Goal: Information Seeking & Learning: Check status

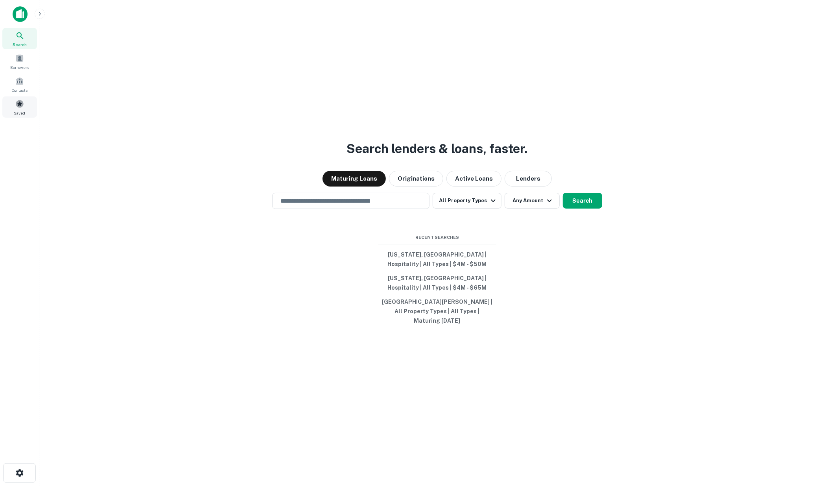
click at [14, 102] on div "Saved" at bounding box center [19, 106] width 35 height 21
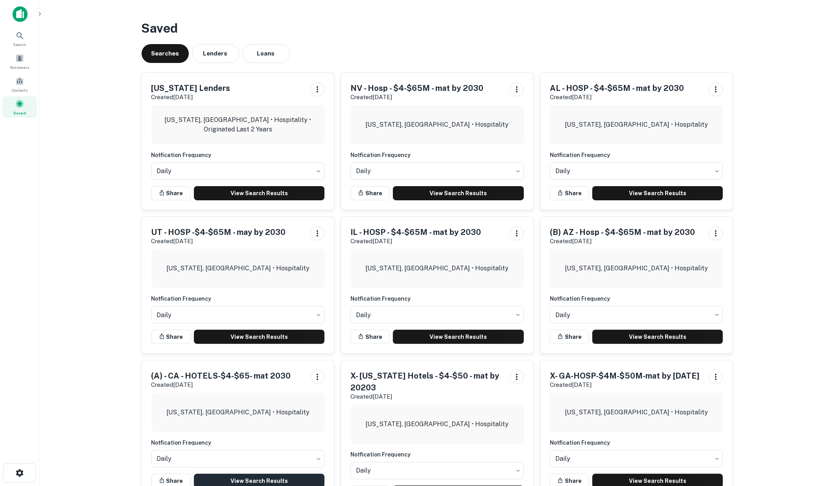
click at [233, 475] on link "View Search Results" at bounding box center [259, 481] width 131 height 14
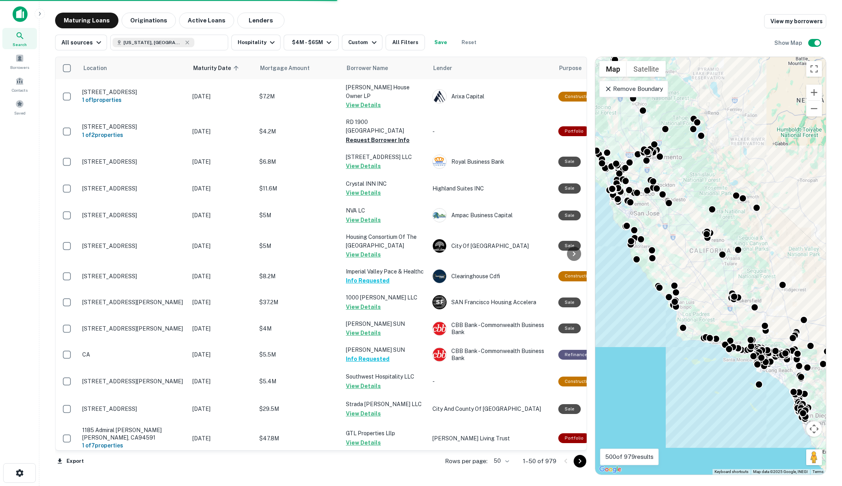
click at [508, 459] on body "Search Borrowers Contacts Saved Maturing Loans Originations Active Loans Lender…" at bounding box center [421, 243] width 842 height 486
click at [501, 469] on li "100" at bounding box center [502, 469] width 23 height 14
click at [577, 462] on icon "Go to next page" at bounding box center [579, 460] width 9 height 9
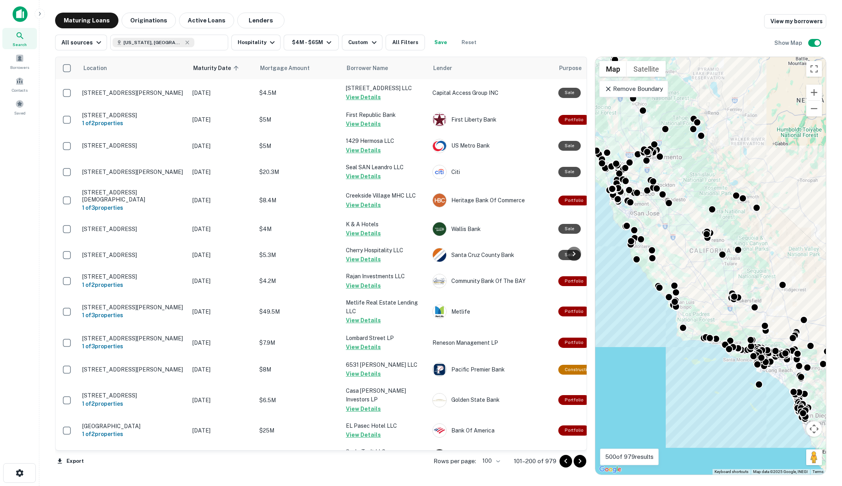
click at [577, 462] on icon "Go to next page" at bounding box center [579, 460] width 9 height 9
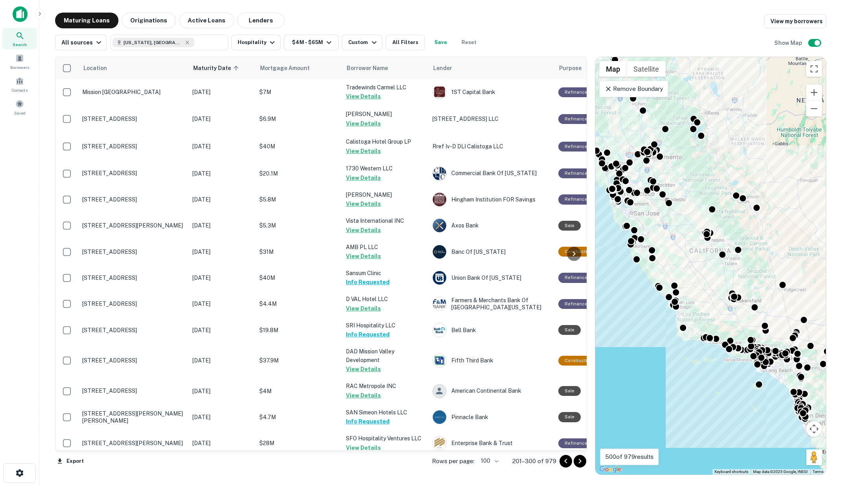
click at [581, 461] on icon "Go to next page" at bounding box center [579, 460] width 9 height 9
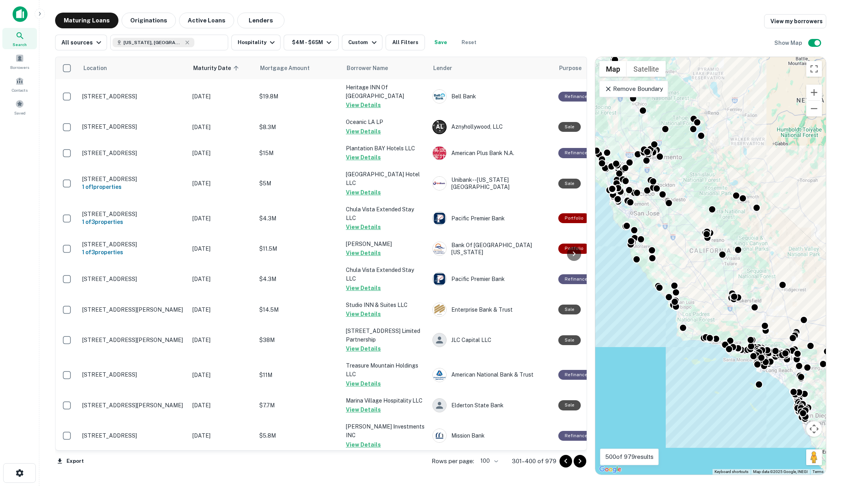
click at [581, 461] on icon "Go to next page" at bounding box center [580, 461] width 3 height 5
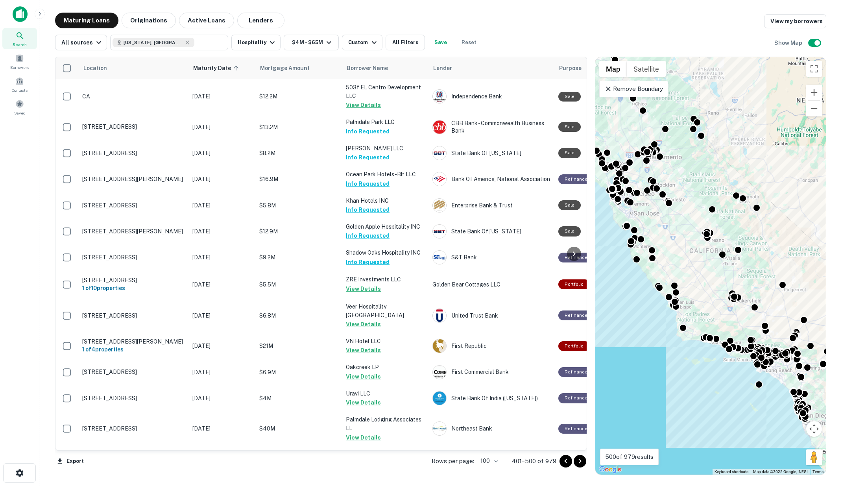
click at [579, 458] on icon "Go to next page" at bounding box center [579, 460] width 9 height 9
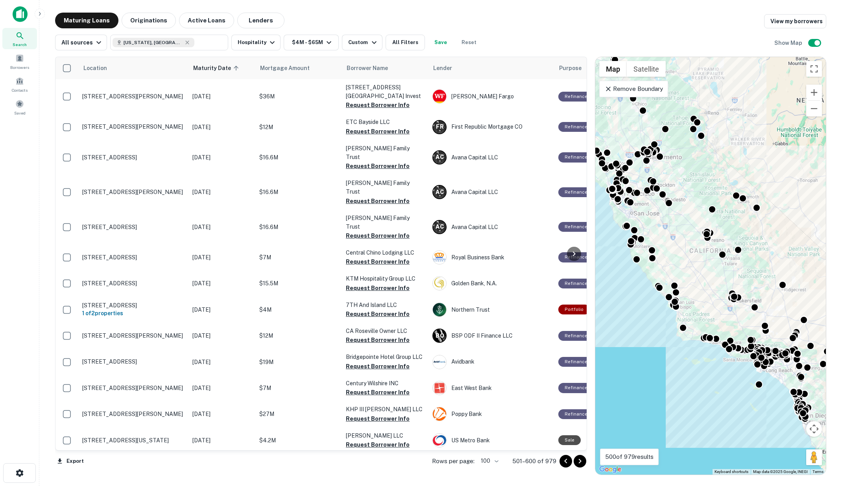
click at [566, 459] on icon "Go to previous page" at bounding box center [565, 460] width 9 height 9
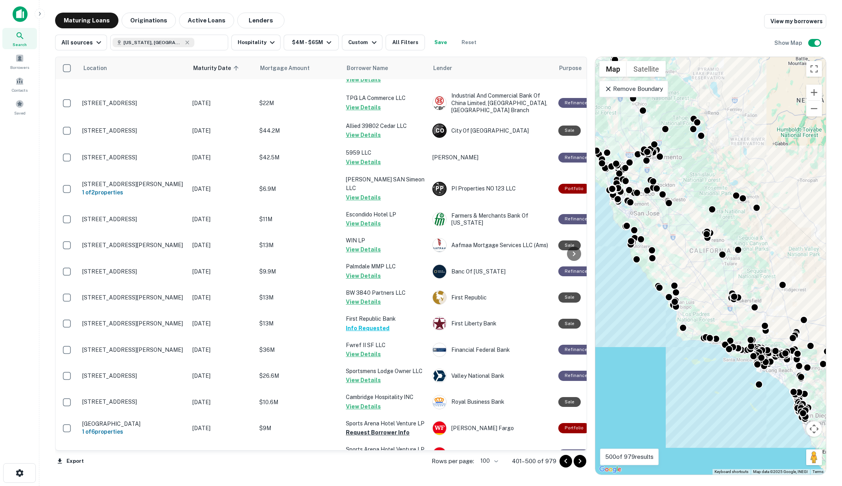
scroll to position [1049, 0]
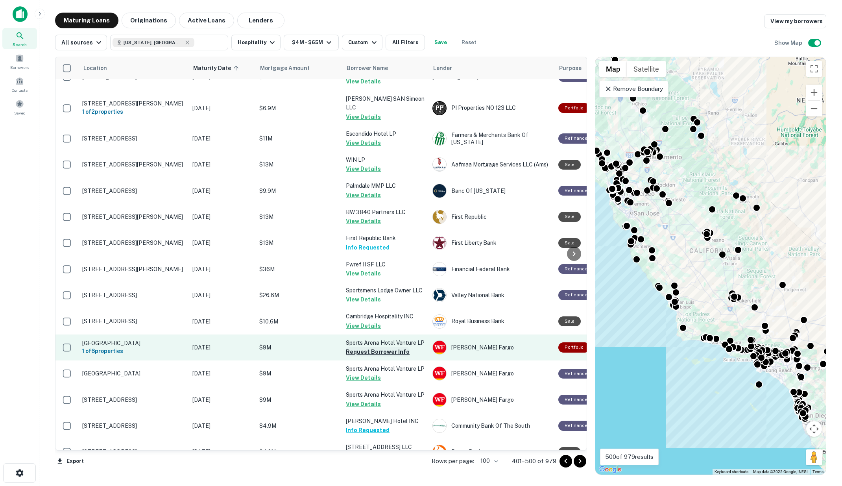
click at [380, 347] on button "Request Borrower Info" at bounding box center [378, 351] width 64 height 9
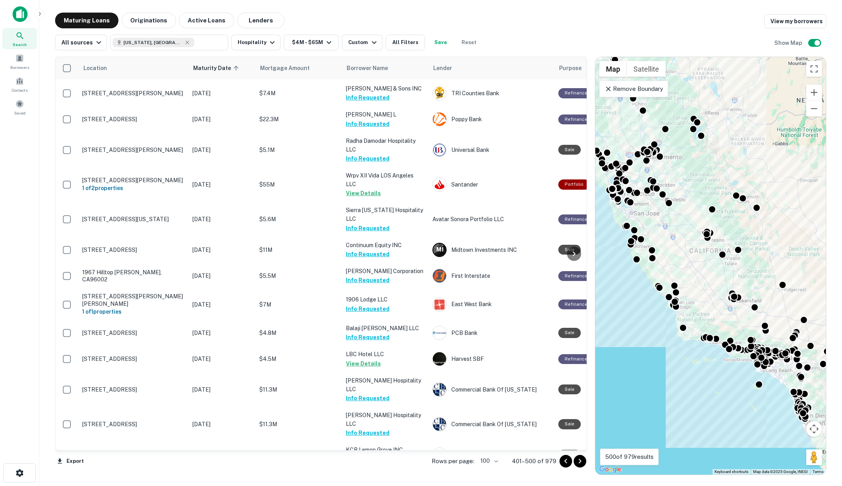
scroll to position [2359, 0]
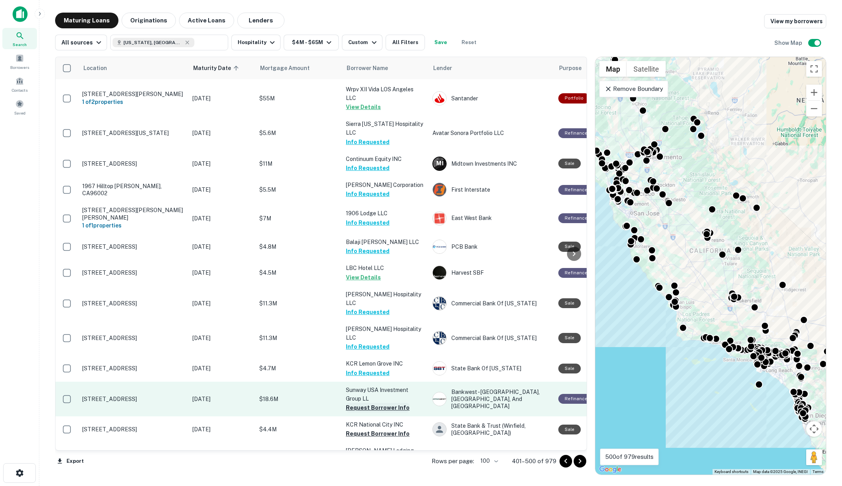
click at [380, 403] on button "Request Borrower Info" at bounding box center [378, 407] width 64 height 9
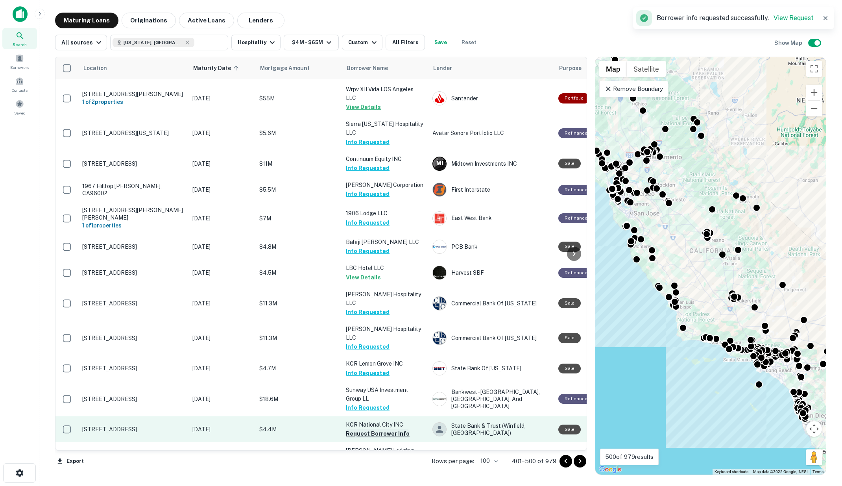
click at [379, 429] on button "Request Borrower Info" at bounding box center [378, 433] width 64 height 9
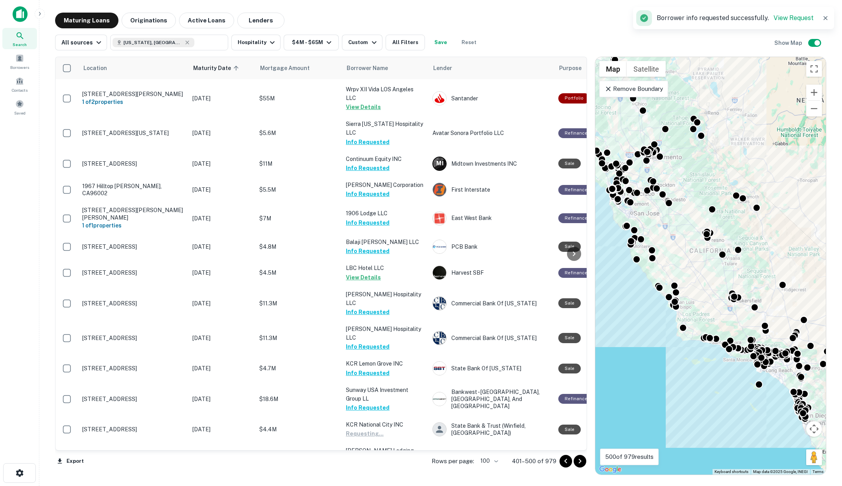
click at [372, 485] on button "Request Borrower Info" at bounding box center [378, 495] width 64 height 9
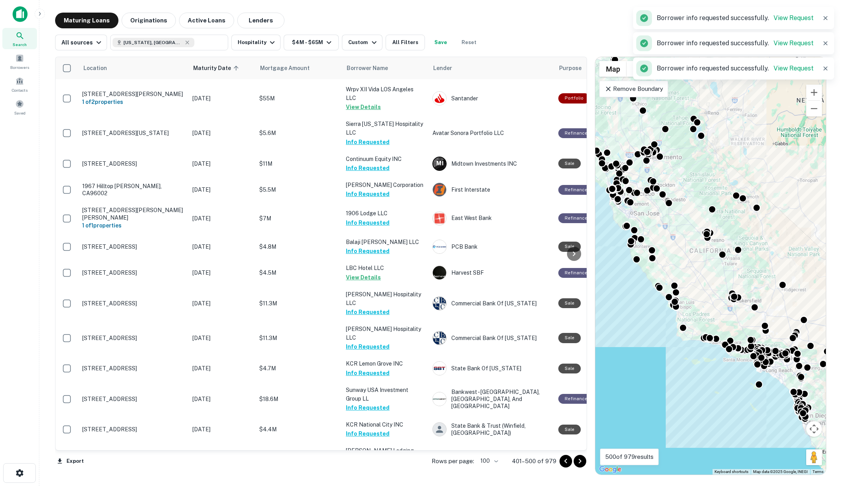
click at [579, 459] on icon "Go to next page" at bounding box center [580, 461] width 3 height 5
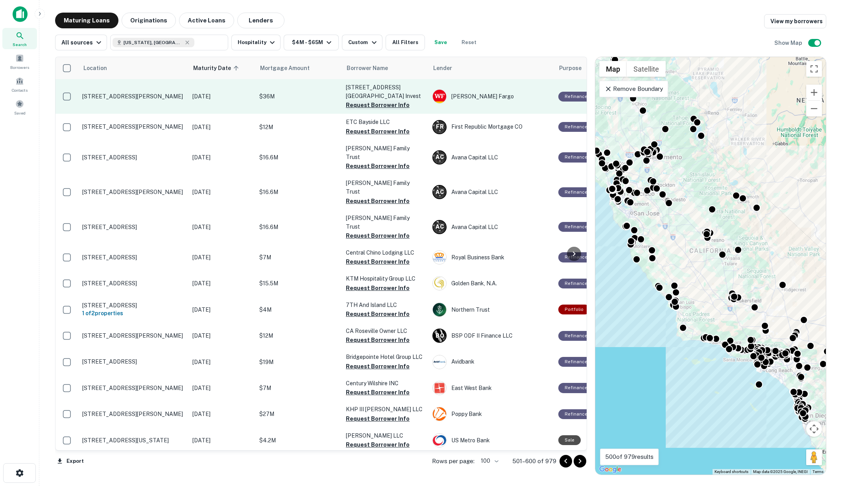
click at [372, 100] on button "Request Borrower Info" at bounding box center [378, 104] width 64 height 9
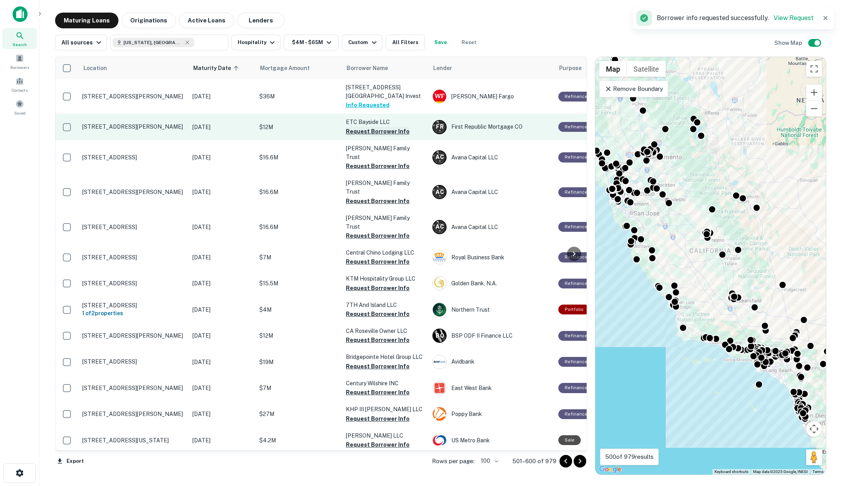
click at [379, 127] on button "Request Borrower Info" at bounding box center [378, 131] width 64 height 9
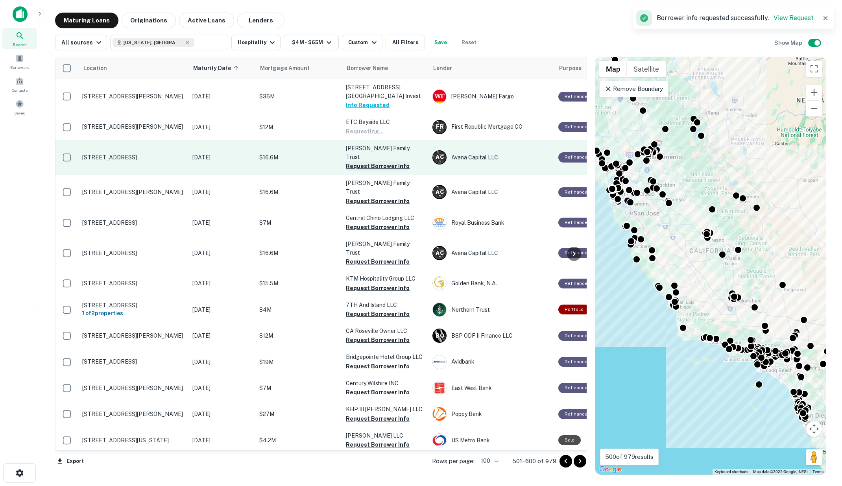
click at [382, 161] on button "Request Borrower Info" at bounding box center [378, 165] width 64 height 9
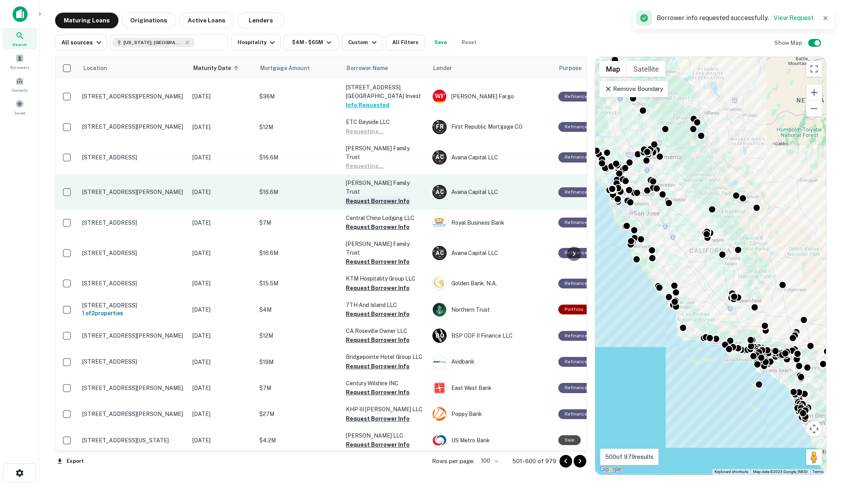
click at [383, 196] on button "Request Borrower Info" at bounding box center [378, 200] width 64 height 9
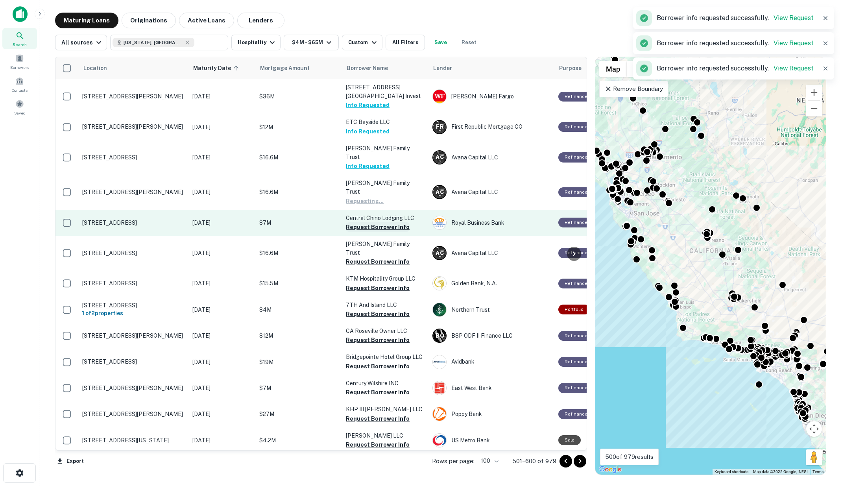
click at [384, 222] on button "Request Borrower Info" at bounding box center [378, 226] width 64 height 9
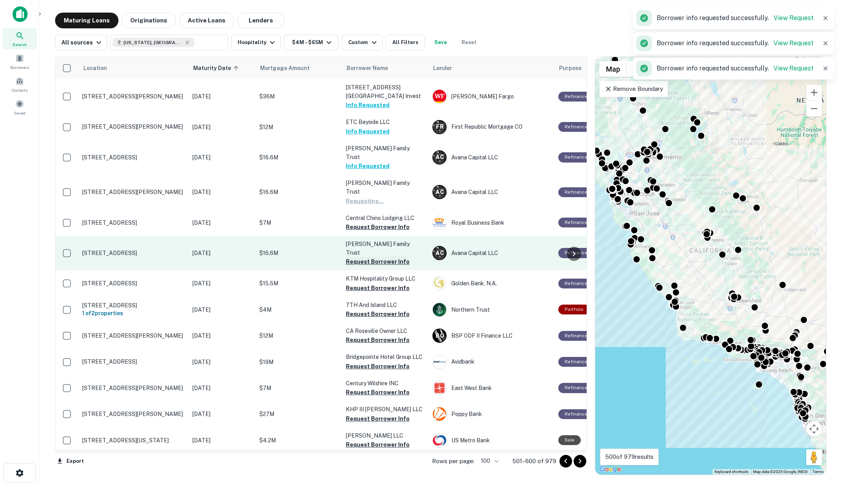
click at [382, 257] on button "Request Borrower Info" at bounding box center [378, 261] width 64 height 9
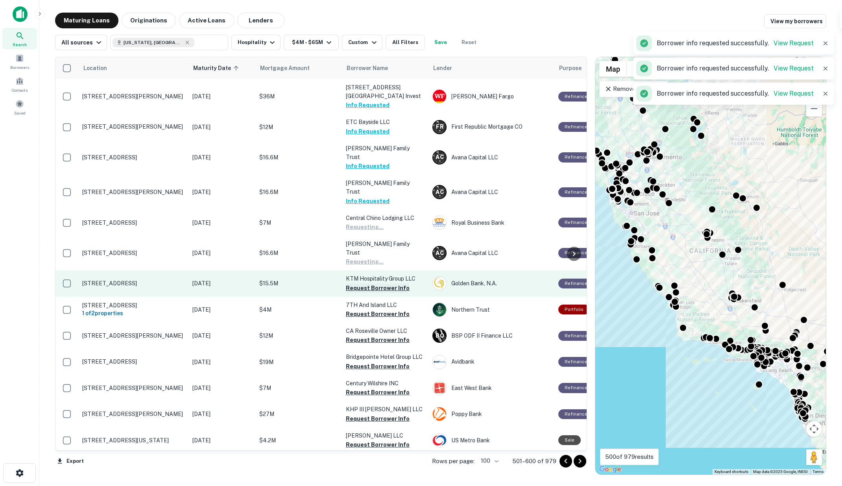
click at [380, 283] on button "Request Borrower Info" at bounding box center [378, 287] width 64 height 9
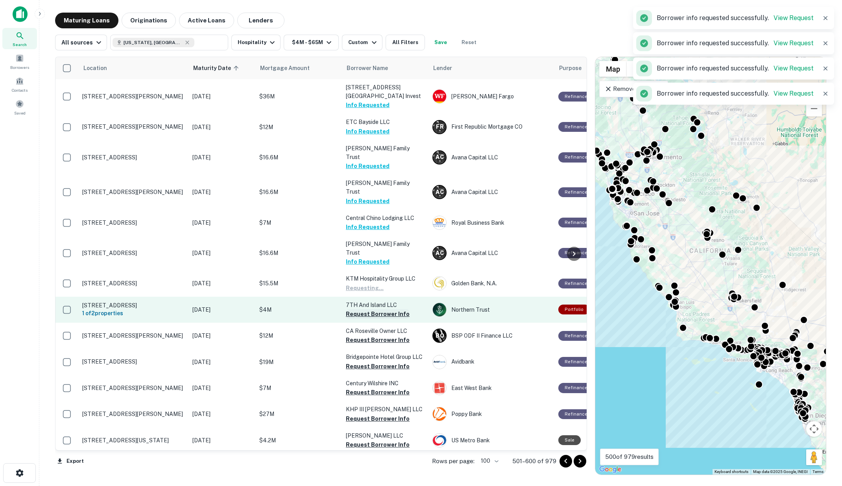
click at [379, 309] on button "Request Borrower Info" at bounding box center [378, 313] width 64 height 9
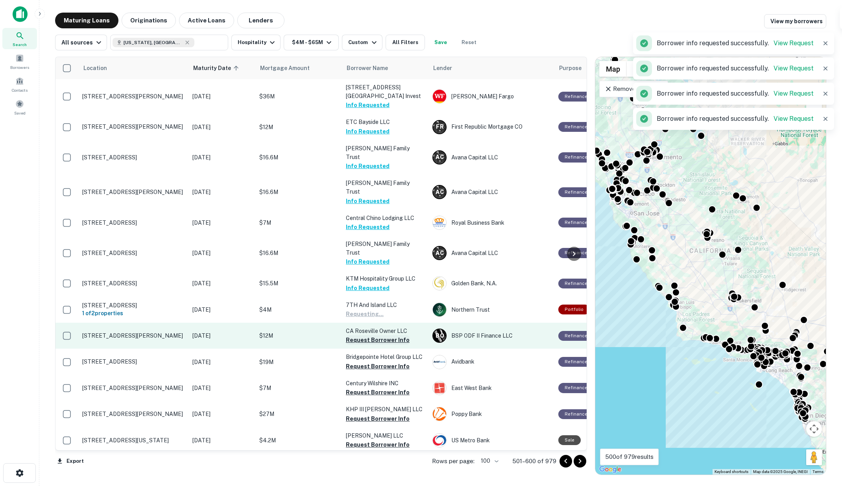
click at [374, 335] on button "Request Borrower Info" at bounding box center [378, 339] width 64 height 9
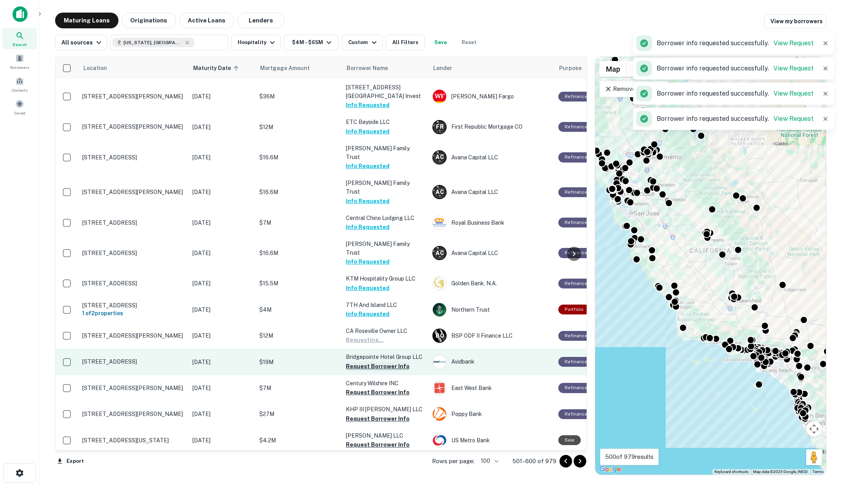
click at [374, 362] on button "Request Borrower Info" at bounding box center [378, 366] width 64 height 9
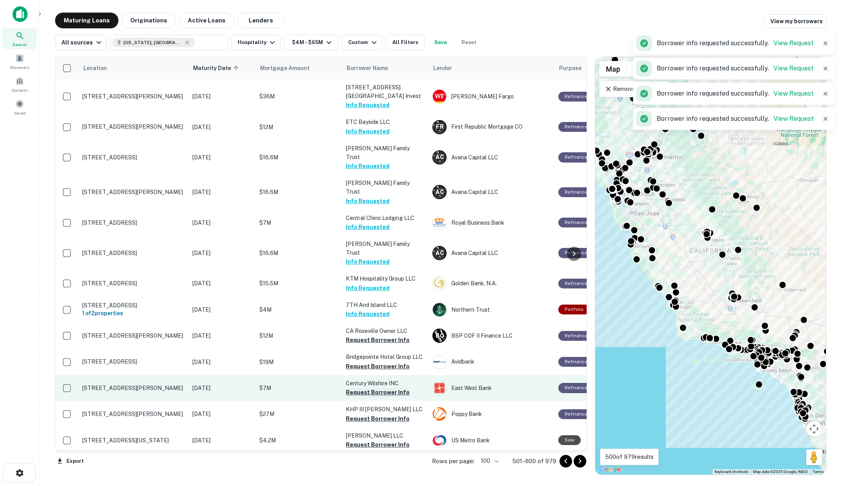
click at [374, 387] on button "Request Borrower Info" at bounding box center [378, 391] width 64 height 9
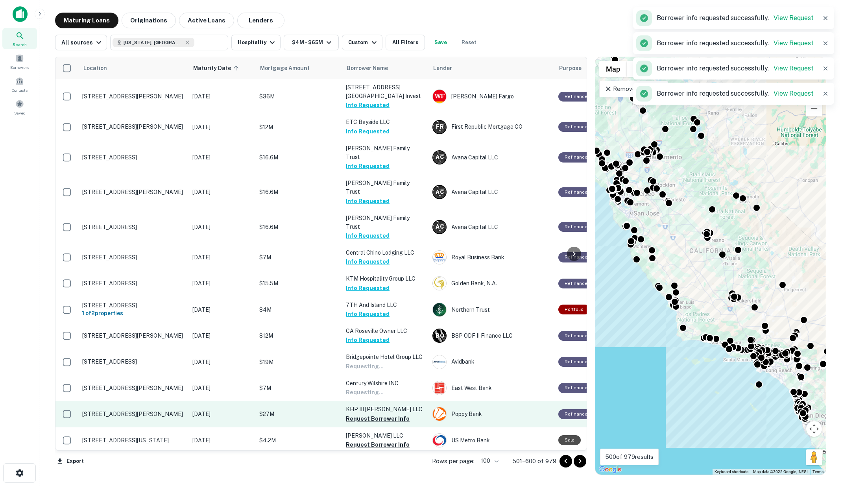
click at [372, 414] on button "Request Borrower Info" at bounding box center [378, 418] width 64 height 9
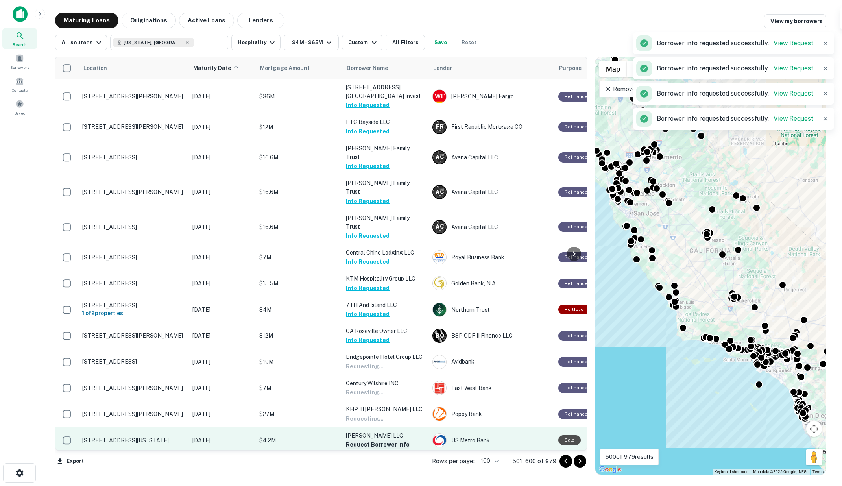
click at [374, 440] on button "Request Borrower Info" at bounding box center [378, 444] width 64 height 9
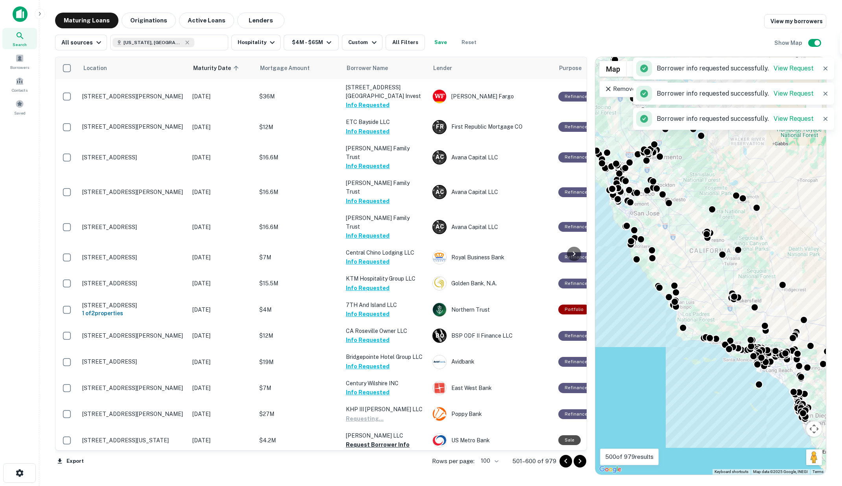
click at [359, 466] on button "Request Borrower Info" at bounding box center [378, 470] width 64 height 9
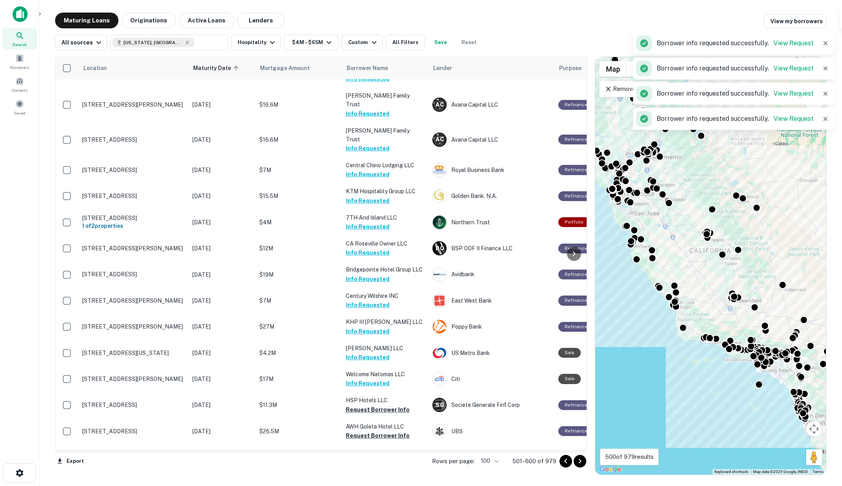
scroll to position [306, 0]
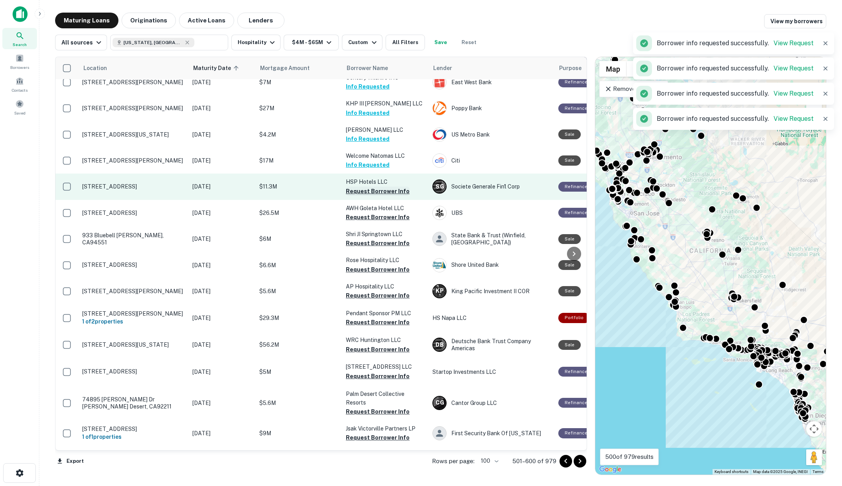
click at [360, 186] on button "Request Borrower Info" at bounding box center [378, 190] width 64 height 9
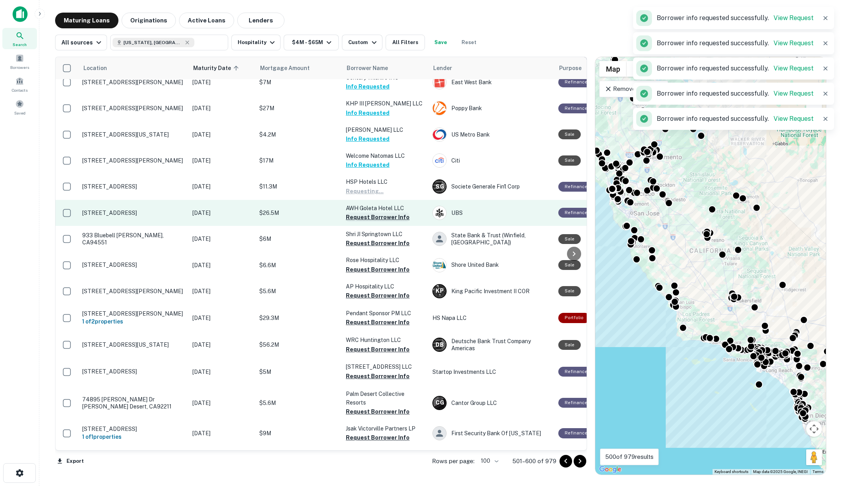
click at [361, 212] on button "Request Borrower Info" at bounding box center [378, 216] width 64 height 9
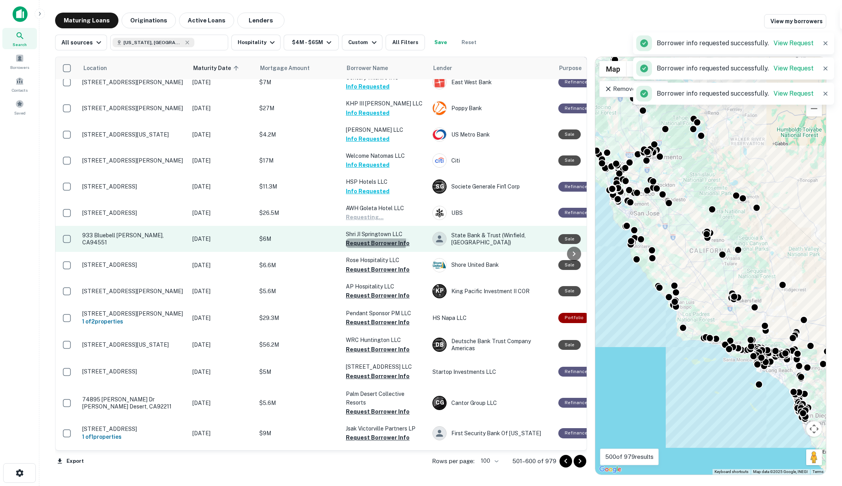
click at [363, 238] on button "Request Borrower Info" at bounding box center [378, 242] width 64 height 9
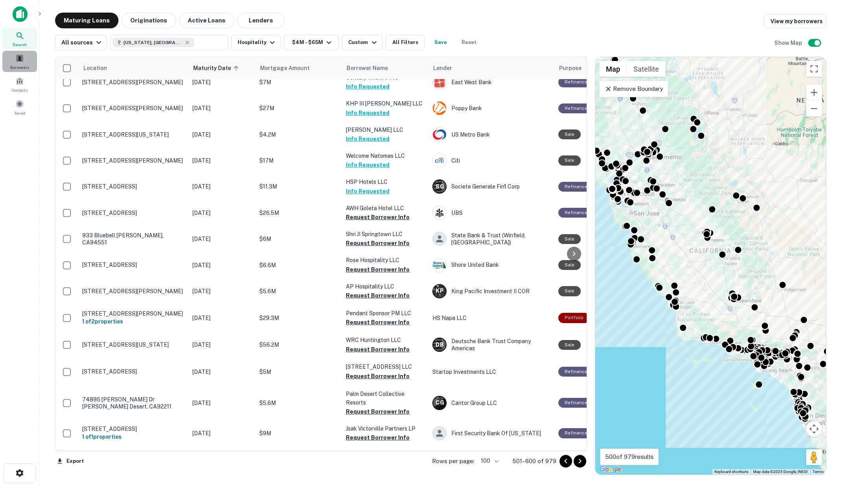
click at [18, 64] on span "Borrowers" at bounding box center [19, 67] width 19 height 6
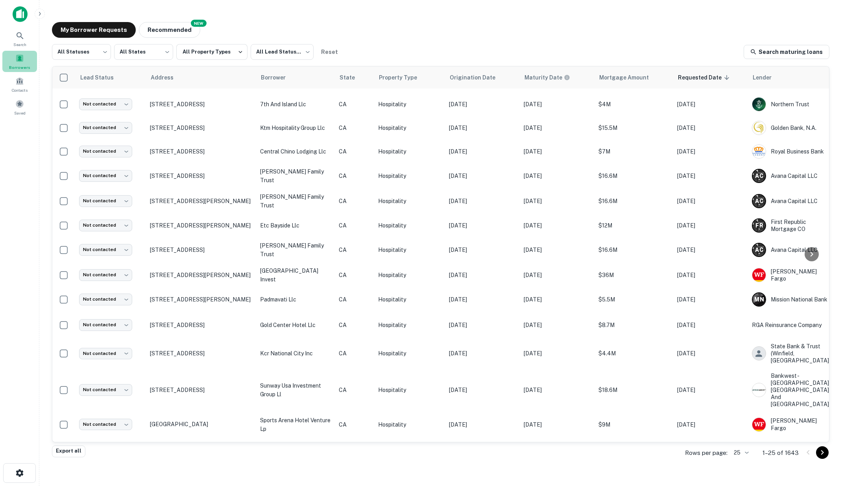
click at [18, 58] on span at bounding box center [19, 58] width 9 height 9
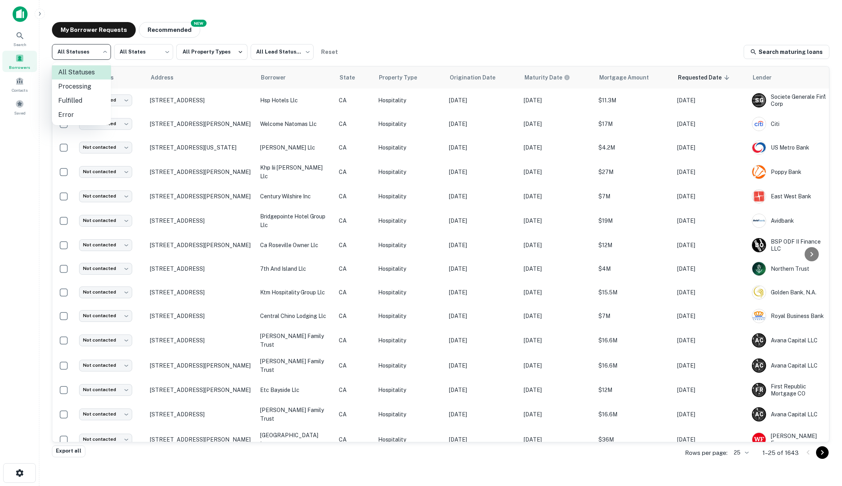
click at [104, 52] on body "Search Borrowers Contacts Saved My Borrower Requests NEW Recommended All Status…" at bounding box center [421, 243] width 842 height 486
click at [87, 87] on li "Processing" at bounding box center [81, 86] width 59 height 14
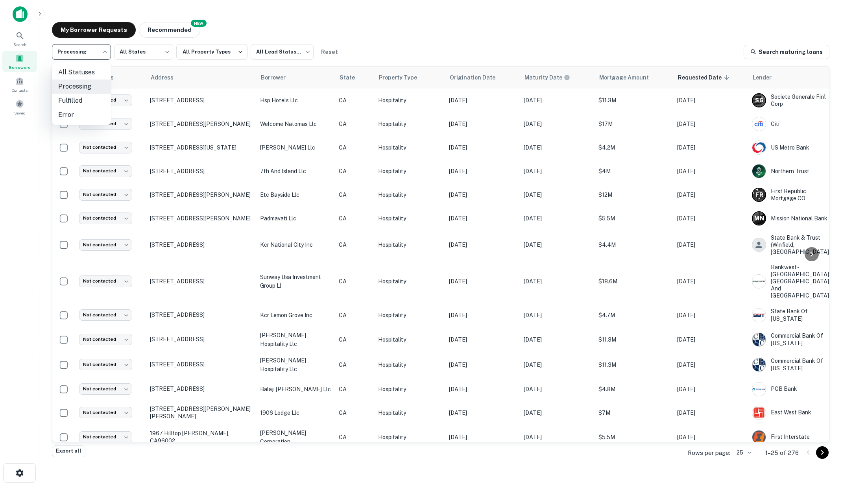
click at [105, 48] on body "**********" at bounding box center [421, 243] width 842 height 486
click at [86, 99] on li "Fulfilled" at bounding box center [81, 101] width 59 height 14
type input "*********"
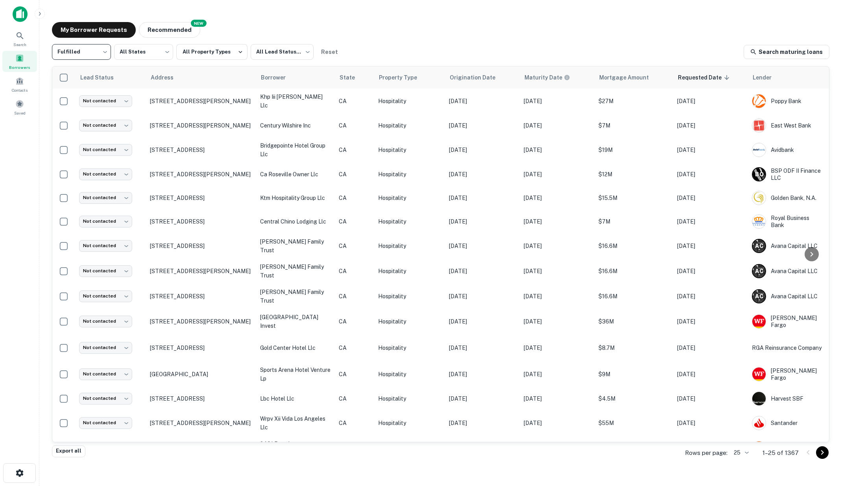
click at [17, 13] on img at bounding box center [20, 14] width 15 height 16
